Goal: Ask a question

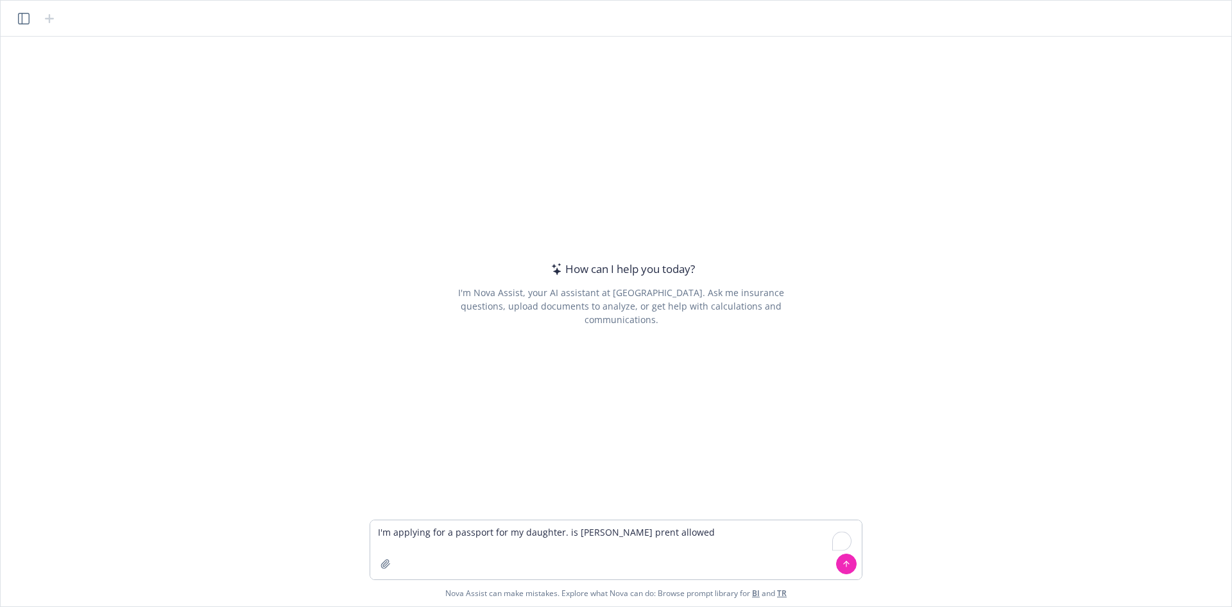
click at [582, 530] on textarea "I'm applying for a passport for my daughter. is ojne prent allowed" at bounding box center [616, 549] width 492 height 59
click at [598, 533] on textarea "I'm applying for a passport for my daughter. is one prent allowed" at bounding box center [616, 549] width 492 height 59
click at [616, 532] on textarea "I'm applying for a passport for my daughter. is one parent allowed" at bounding box center [616, 549] width 492 height 59
click at [619, 533] on textarea "I'm applying for a passport for my daughter. is one parent allowed" at bounding box center [616, 549] width 492 height 59
click at [719, 540] on textarea "I'm applying for a passport for my daughter. is one parent only allowed" at bounding box center [616, 549] width 492 height 59
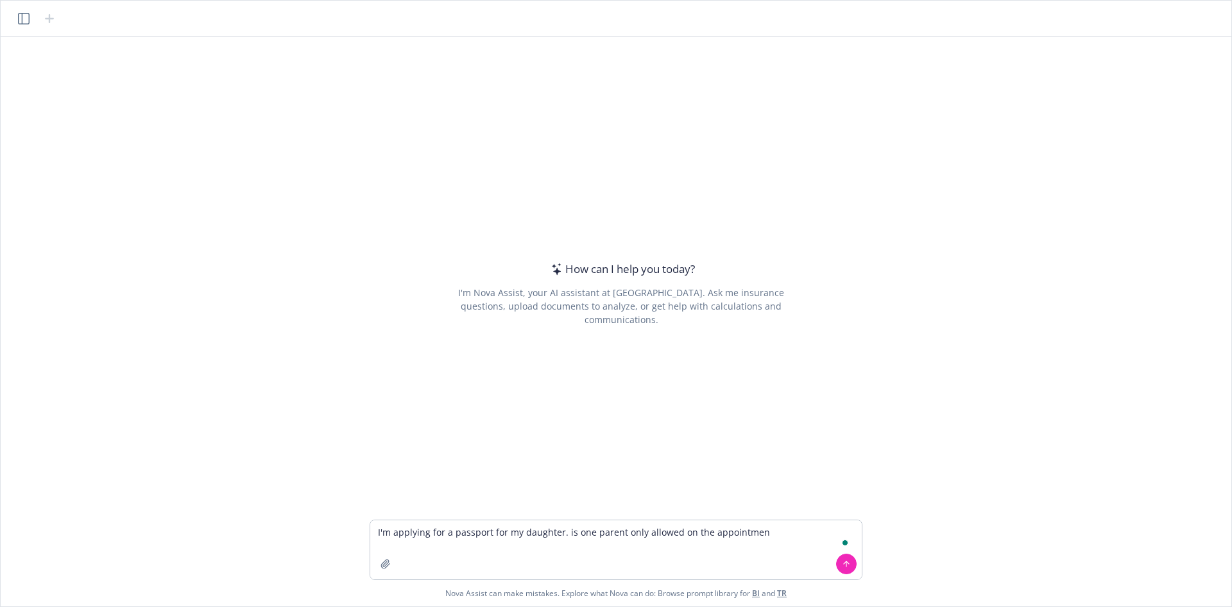
type textarea "I'm applying for a passport for my daughter. is one parent only allowed on the …"
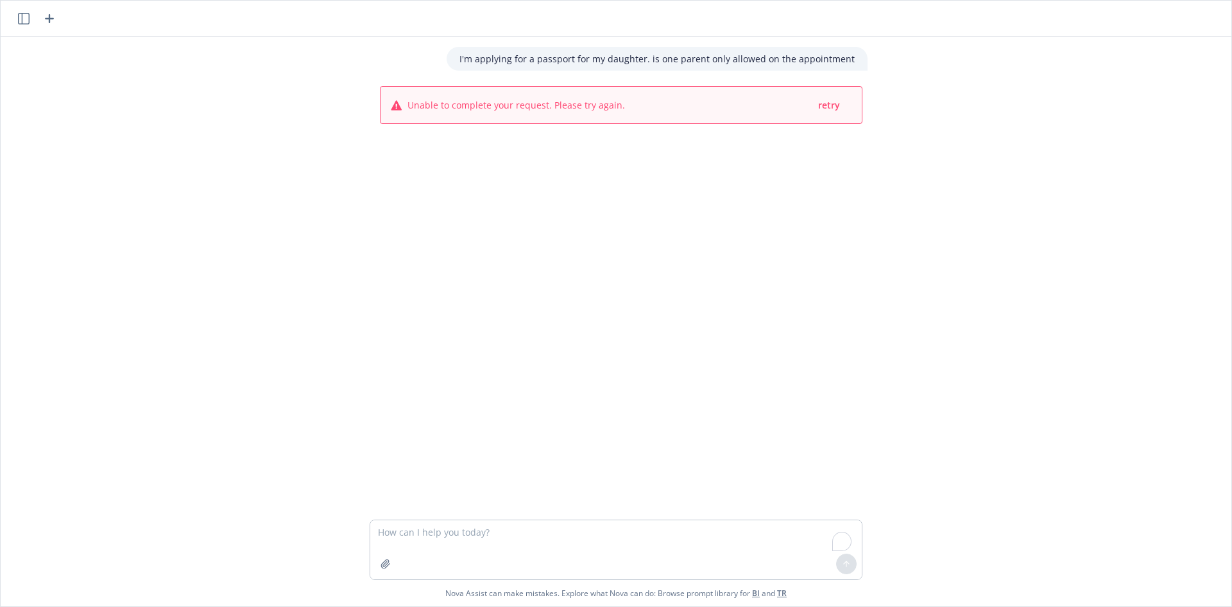
click at [841, 107] on div "retry" at bounding box center [834, 105] width 35 height 16
drag, startPoint x: 472, startPoint y: 58, endPoint x: 759, endPoint y: 67, distance: 286.4
click at [672, 66] on div "I'm applying for a passport for my daughter. is one parent only allowed on the …" at bounding box center [657, 59] width 421 height 24
click at [871, 67] on div "I'm applying for a passport for my daughter. is one parent only allowed on the …" at bounding box center [622, 59] width 514 height 24
drag, startPoint x: 810, startPoint y: 56, endPoint x: 418, endPoint y: 75, distance: 392.7
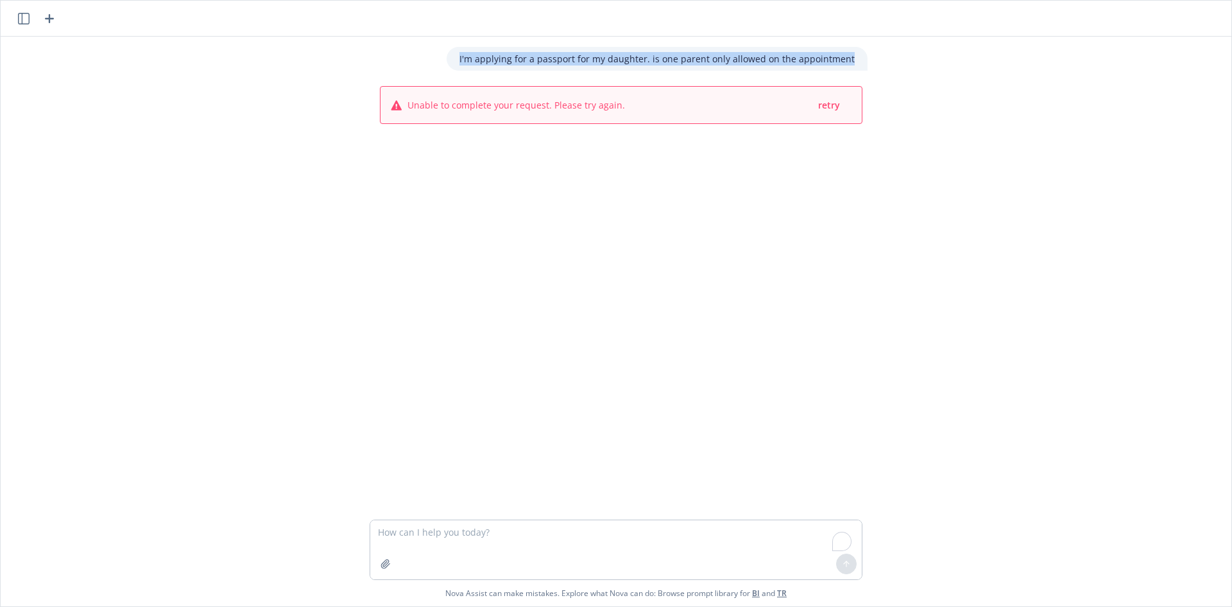
click at [418, 75] on div "I'm applying for a passport for my daughter. is one parent only allowed on the …" at bounding box center [616, 278] width 1221 height 483
copy p "I'm applying for a passport for my daughter. is one parent only allowed on the …"
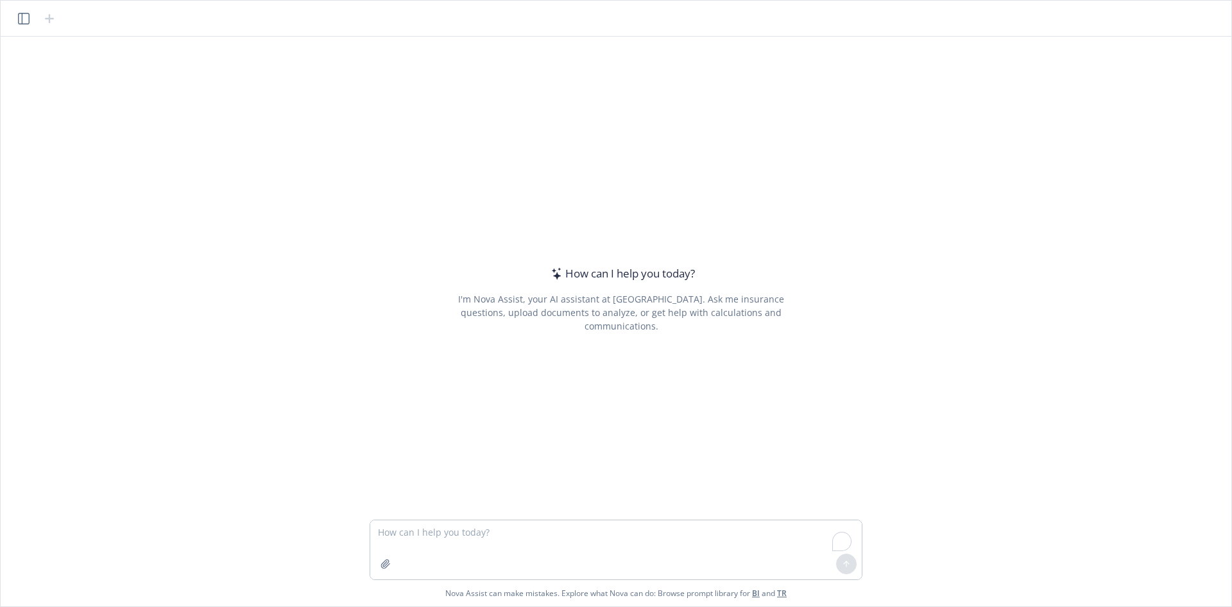
click at [601, 533] on textarea "To enrich screen reader interactions, please activate Accessibility in Grammarl…" at bounding box center [616, 549] width 492 height 59
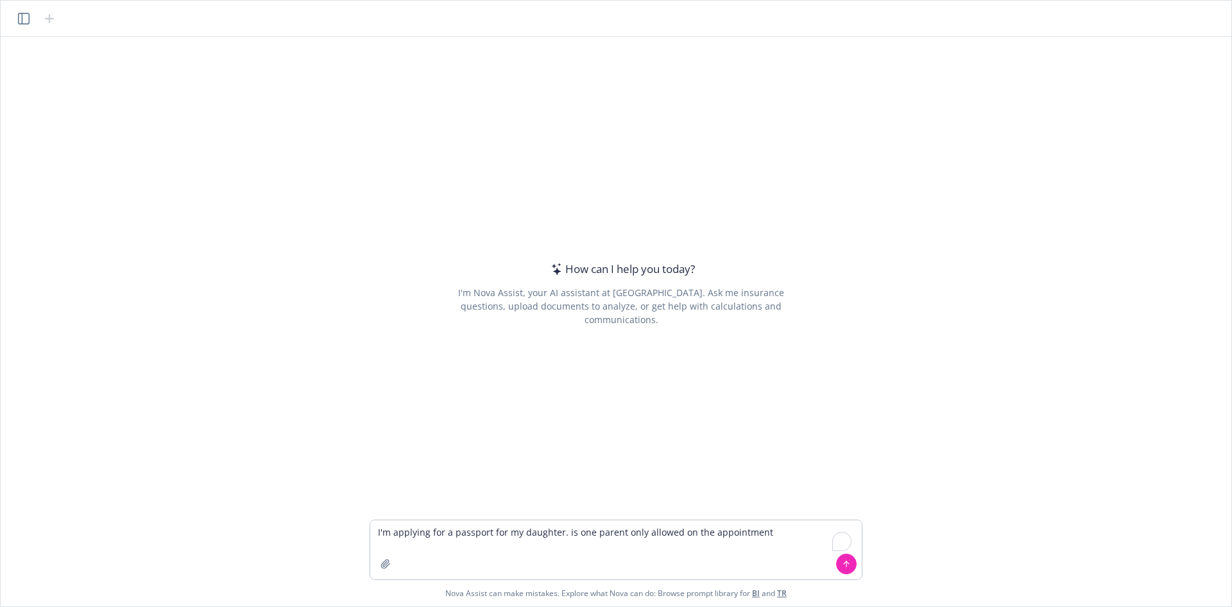
type textarea "I'm applying for a passport for my daughter. is one parent only allowed on the …"
click at [844, 564] on icon at bounding box center [846, 563] width 9 height 9
